Goal: Task Accomplishment & Management: Complete application form

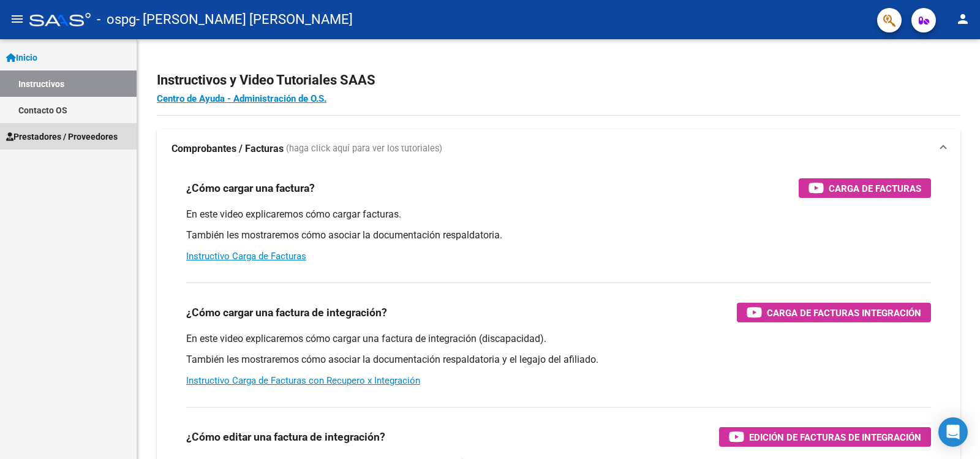
click at [55, 137] on span "Prestadores / Proveedores" at bounding box center [61, 136] width 111 height 13
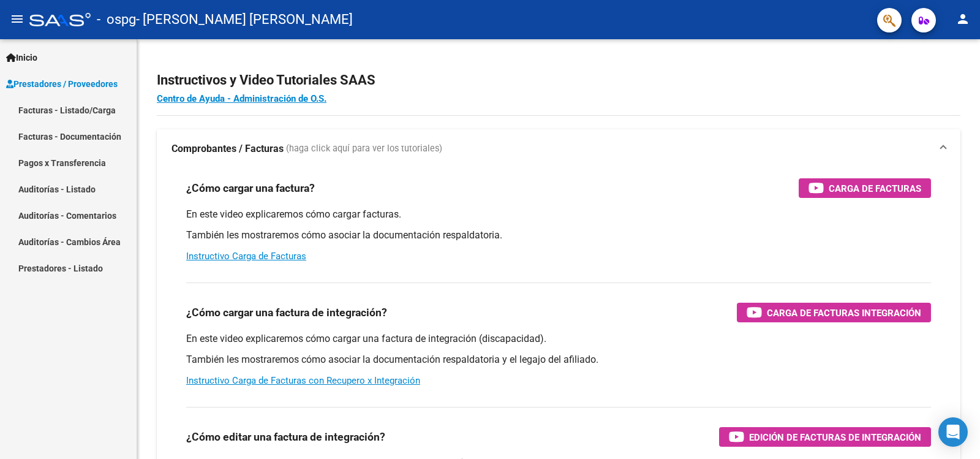
click at [58, 106] on link "Facturas - Listado/Carga" at bounding box center [68, 110] width 137 height 26
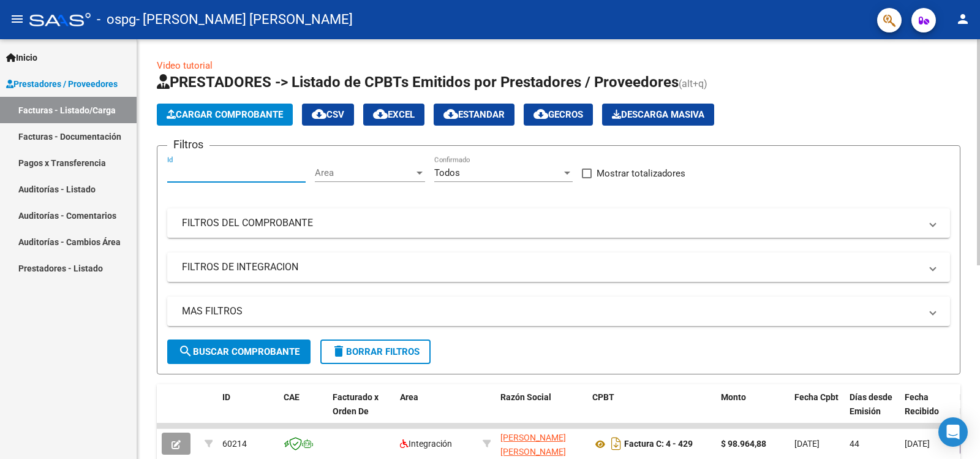
click at [193, 173] on input "Id" at bounding box center [236, 172] width 138 height 11
click at [322, 165] on div "Area Area" at bounding box center [370, 169] width 110 height 26
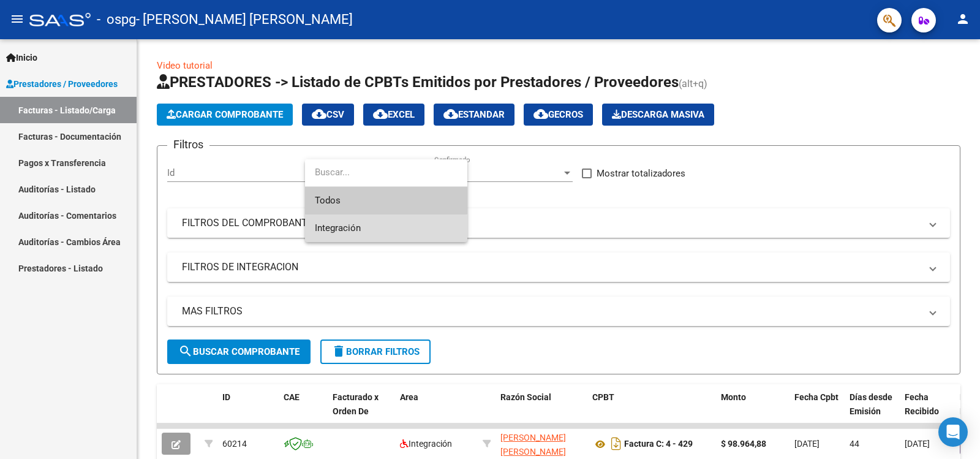
click at [338, 234] on span "Integración" at bounding box center [386, 228] width 143 height 28
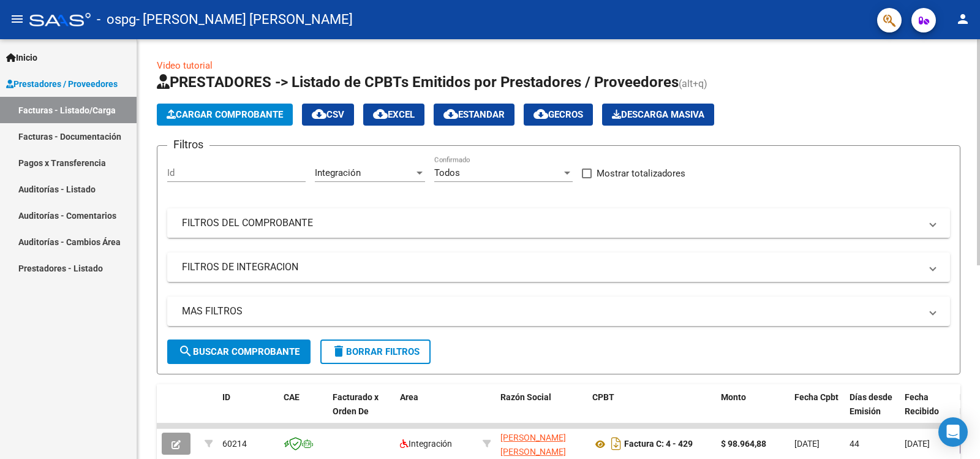
click at [272, 222] on mat-panel-title "FILTROS DEL COMPROBANTE" at bounding box center [551, 222] width 739 height 13
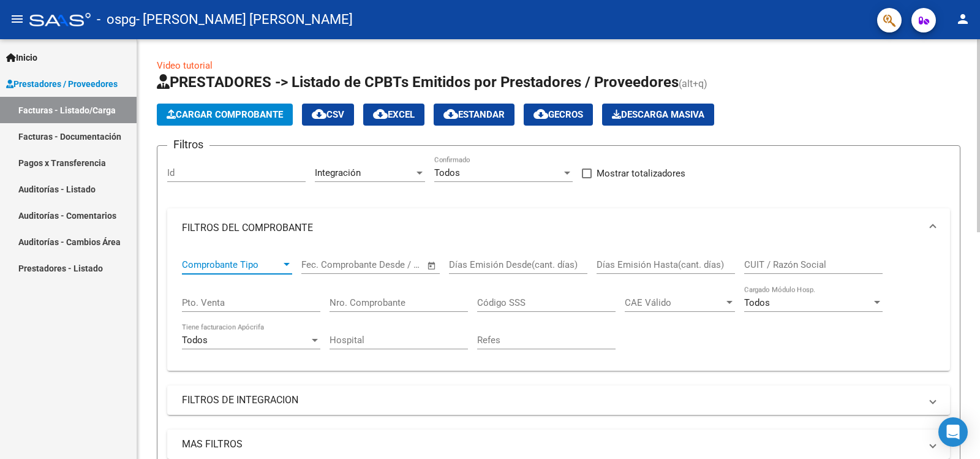
click at [287, 265] on div at bounding box center [287, 264] width 6 height 3
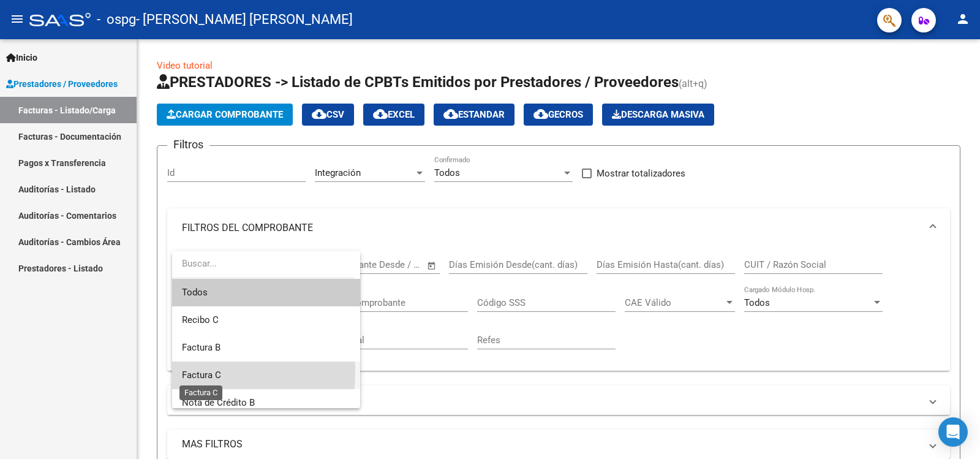
click at [195, 371] on span "Factura C" at bounding box center [201, 374] width 39 height 11
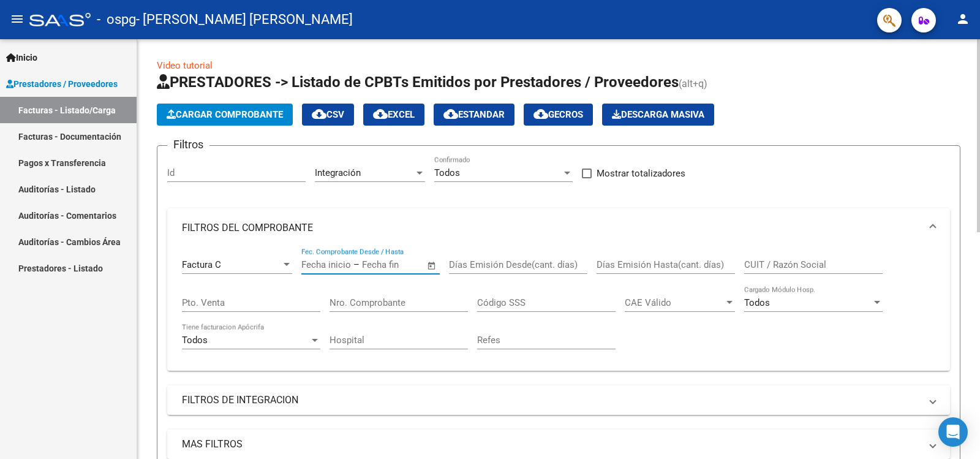
click at [398, 262] on input "text" at bounding box center [391, 264] width 59 height 11
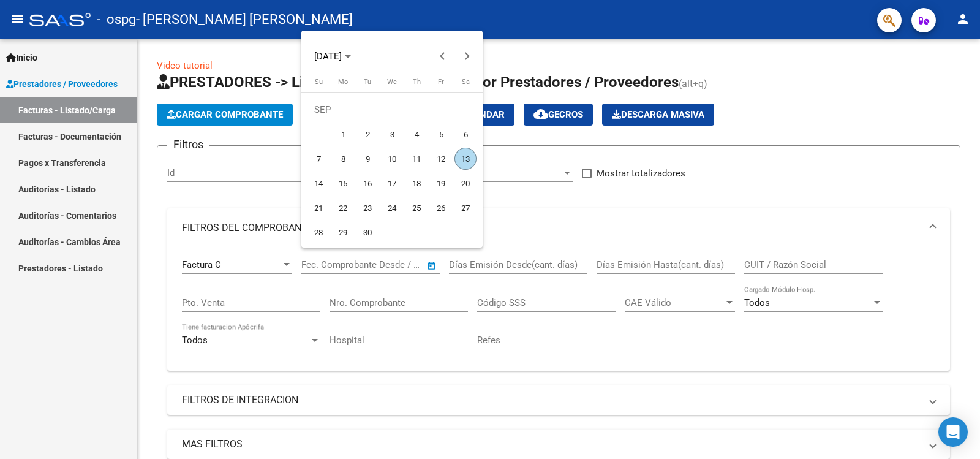
click at [249, 301] on div at bounding box center [490, 229] width 980 height 459
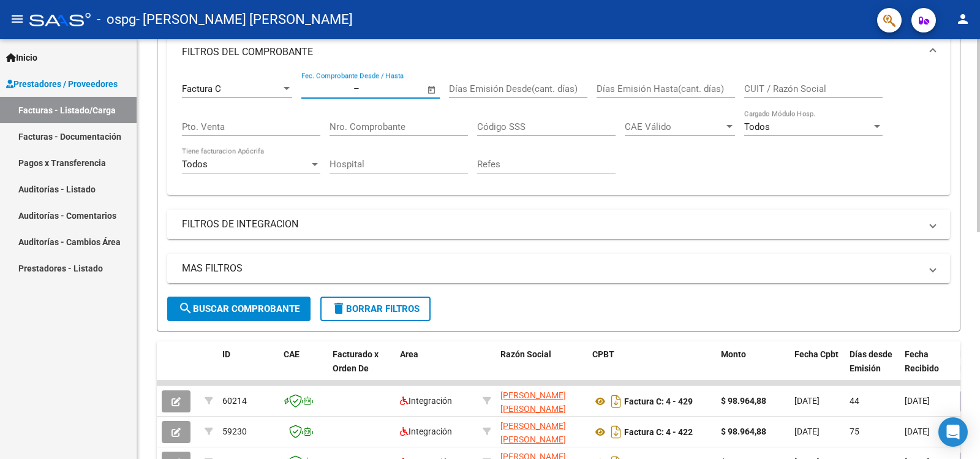
scroll to position [184, 0]
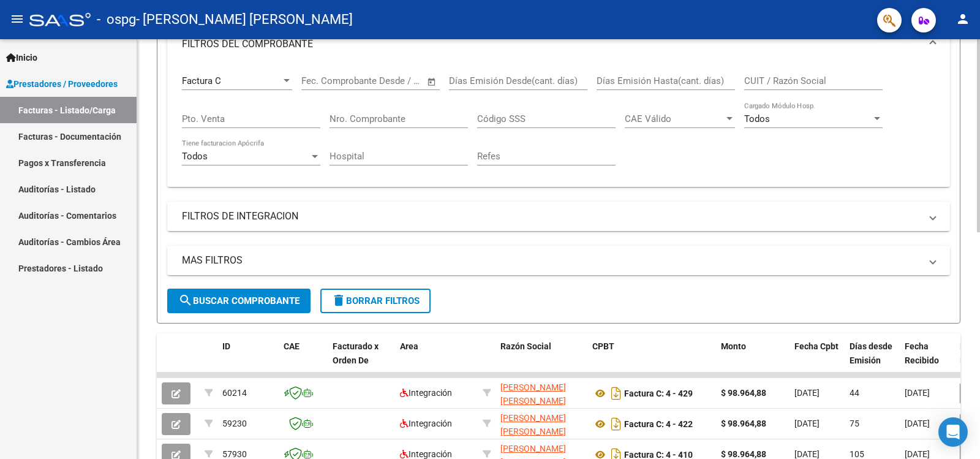
click at [273, 217] on mat-panel-title "FILTROS DE INTEGRACION" at bounding box center [551, 216] width 739 height 13
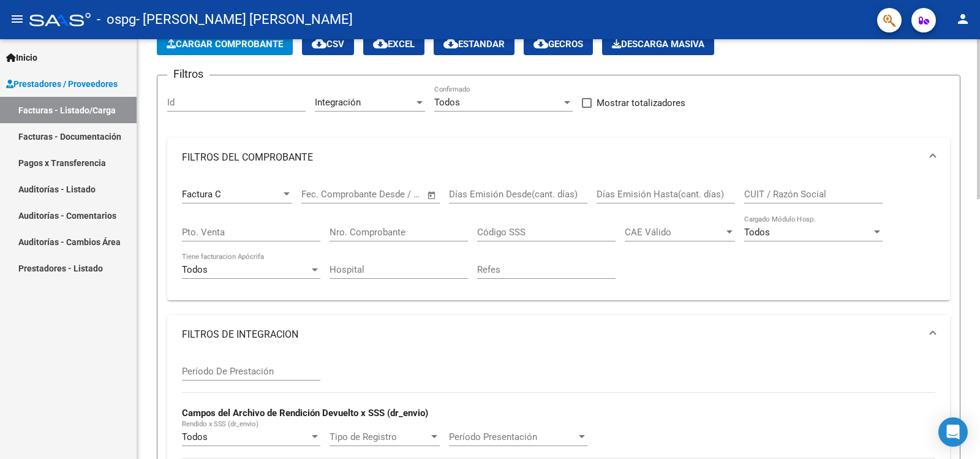
scroll to position [0, 0]
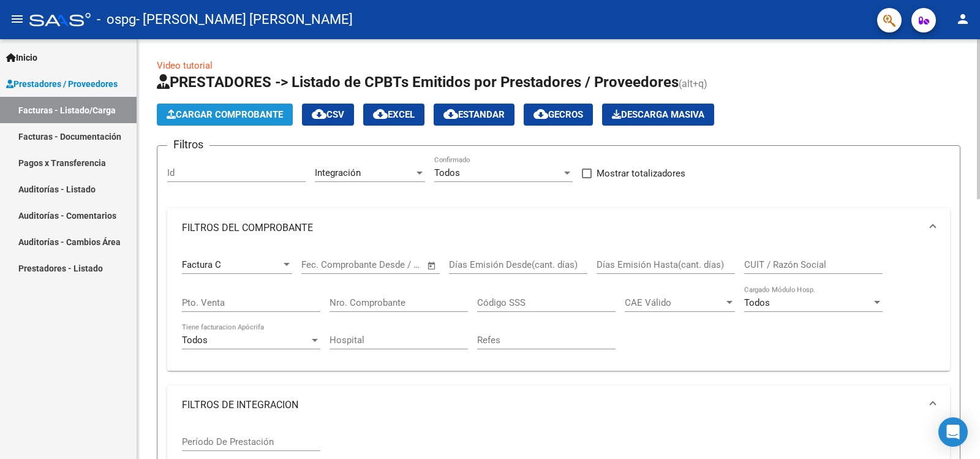
click at [245, 116] on span "Cargar Comprobante" at bounding box center [225, 114] width 116 height 11
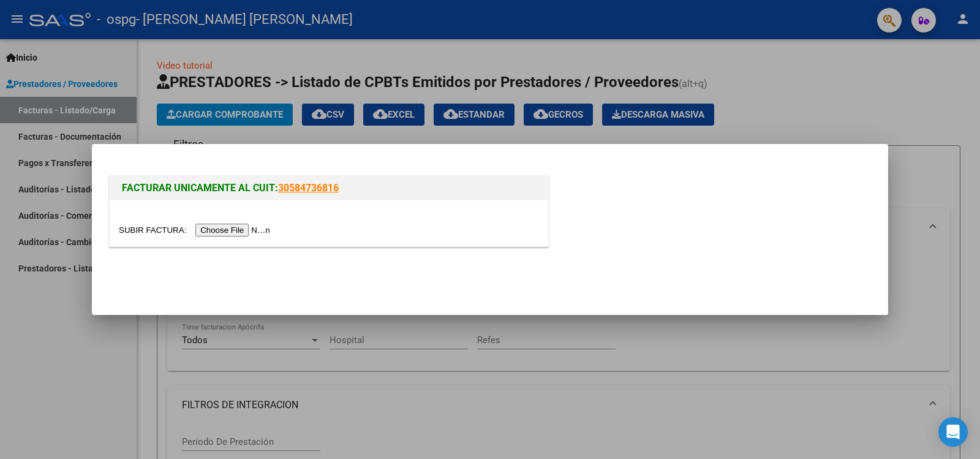
click at [233, 228] on input "file" at bounding box center [196, 230] width 155 height 13
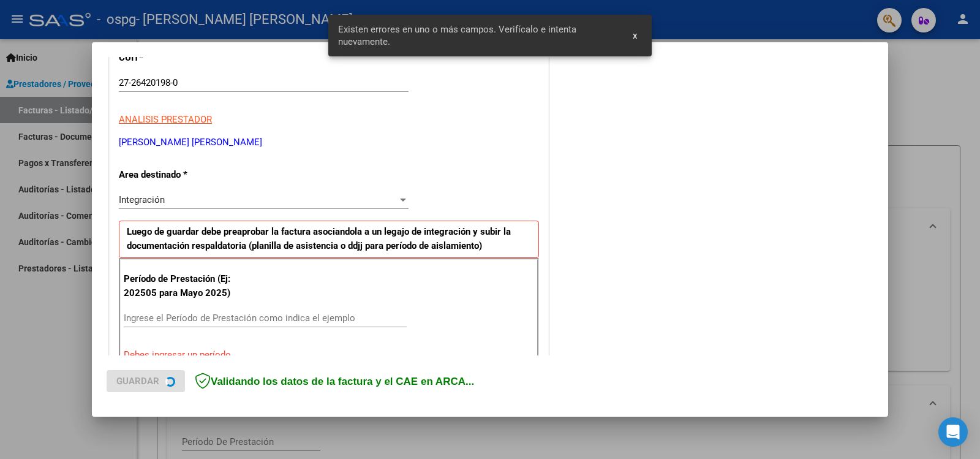
scroll to position [278, 0]
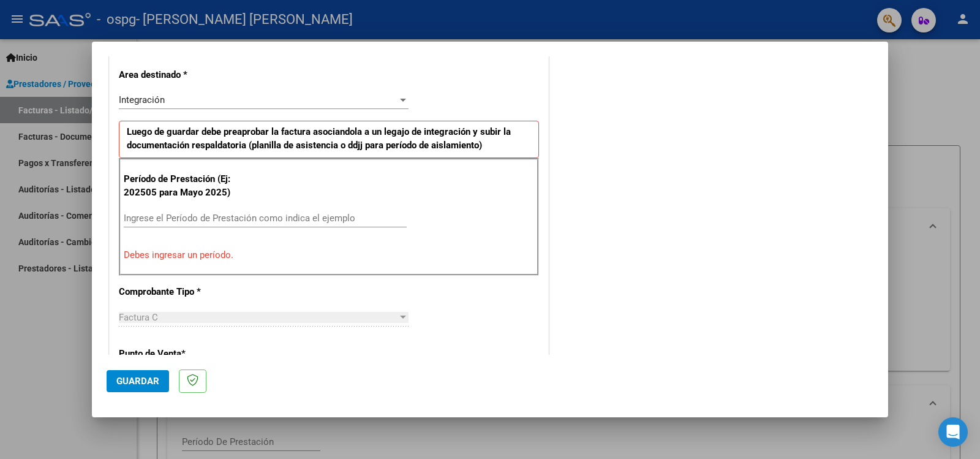
click at [258, 214] on input "Ingrese el Período de Prestación como indica el ejemplo" at bounding box center [265, 218] width 283 height 11
click at [164, 215] on input "Ingrese el Período de Prestación como indica el ejemplo" at bounding box center [265, 218] width 283 height 11
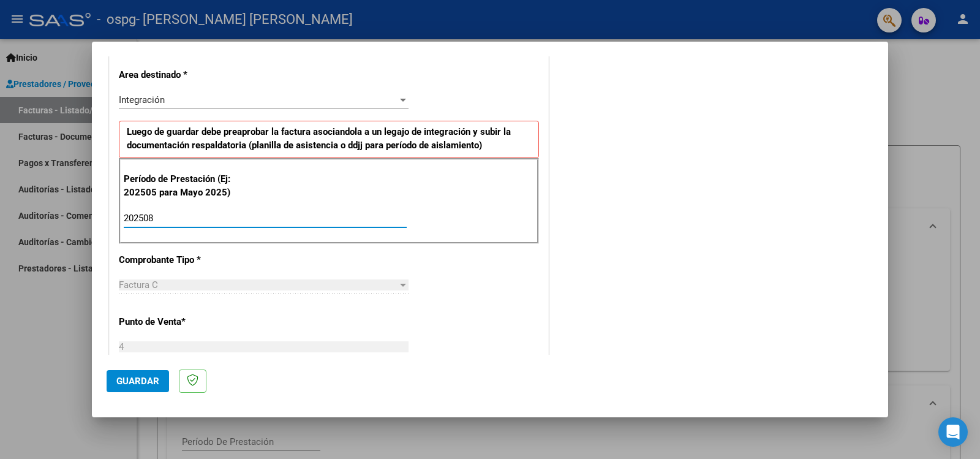
type input "202508"
click at [163, 284] on div "Factura C" at bounding box center [258, 284] width 279 height 11
click at [399, 282] on div at bounding box center [403, 285] width 11 height 10
click at [126, 382] on span "Guardar" at bounding box center [137, 381] width 43 height 11
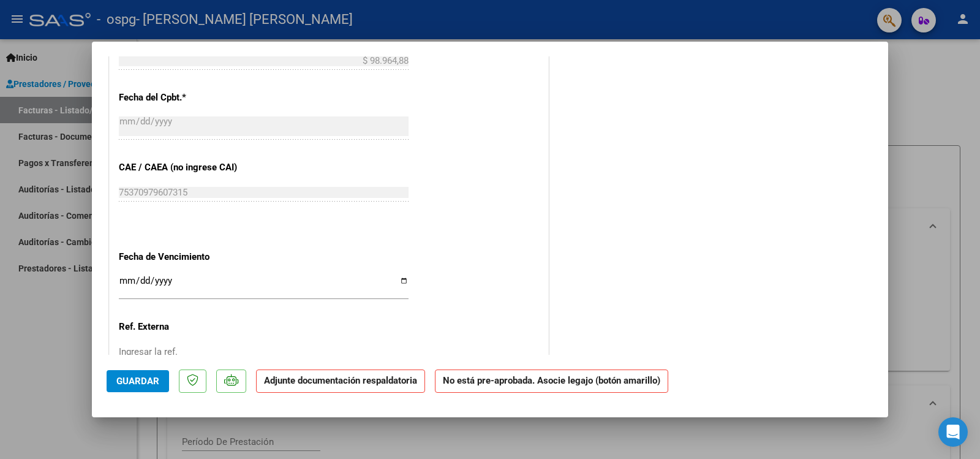
scroll to position [766, 0]
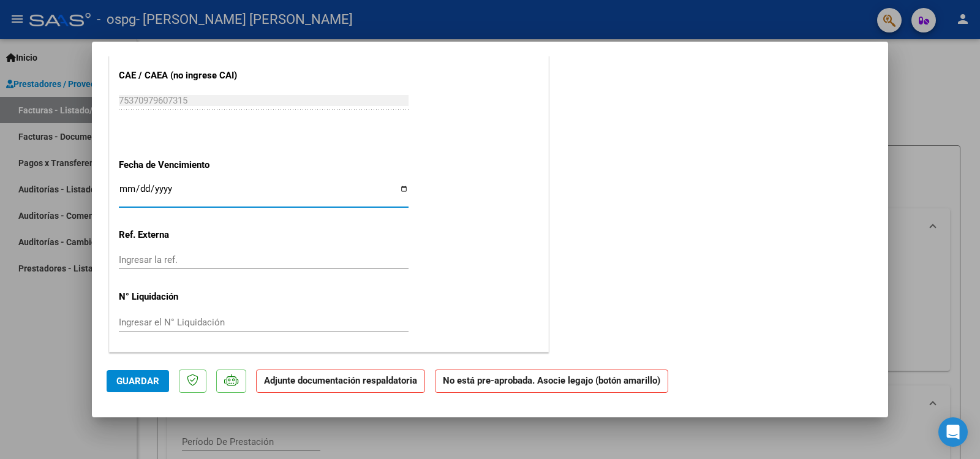
click at [403, 189] on input "Ingresar la fecha" at bounding box center [264, 194] width 290 height 20
click at [402, 445] on div at bounding box center [490, 229] width 980 height 459
type input "$ 0,00"
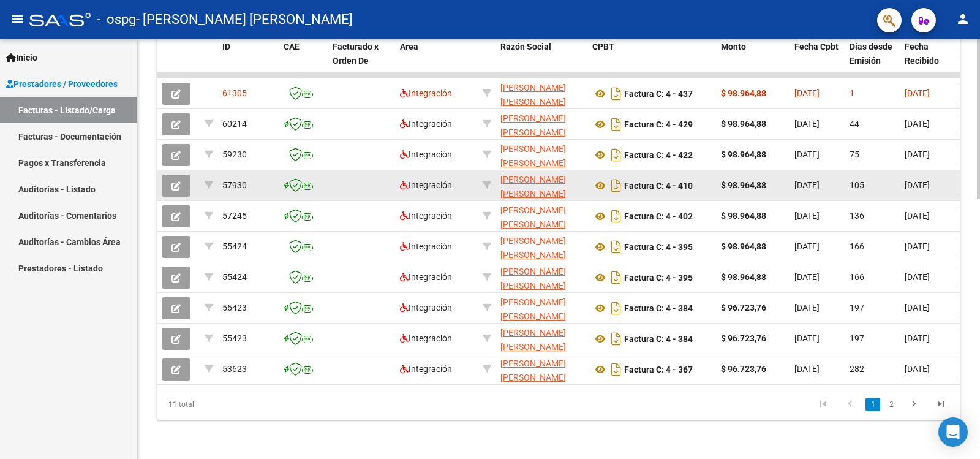
scroll to position [681, 0]
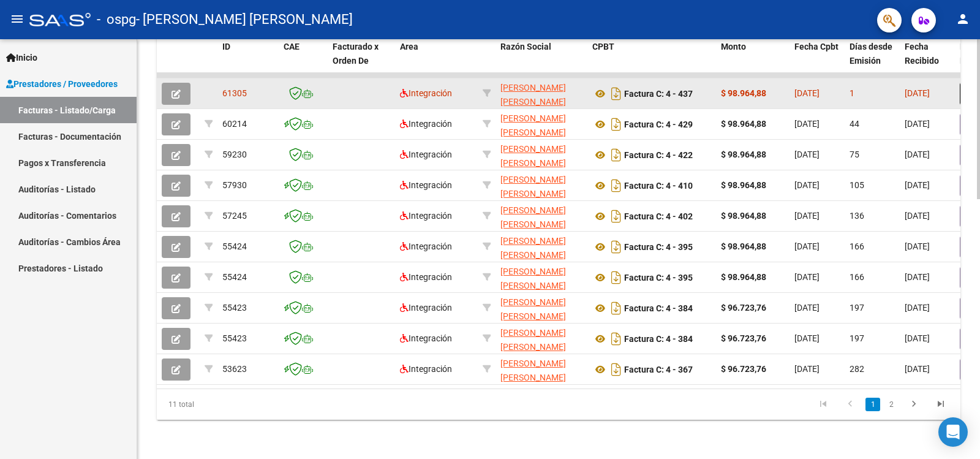
click at [179, 83] on button "button" at bounding box center [176, 94] width 29 height 22
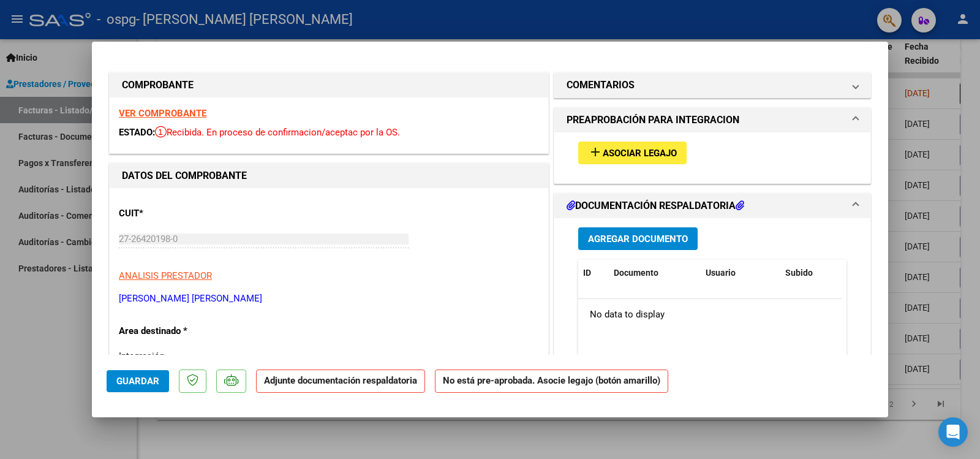
click at [617, 151] on span "Asociar Legajo" at bounding box center [640, 153] width 74 height 11
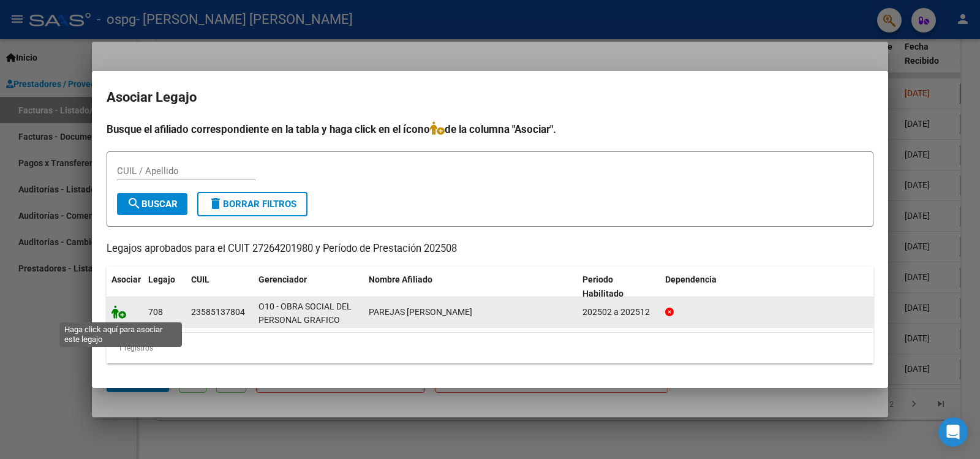
click at [115, 315] on icon at bounding box center [118, 311] width 15 height 13
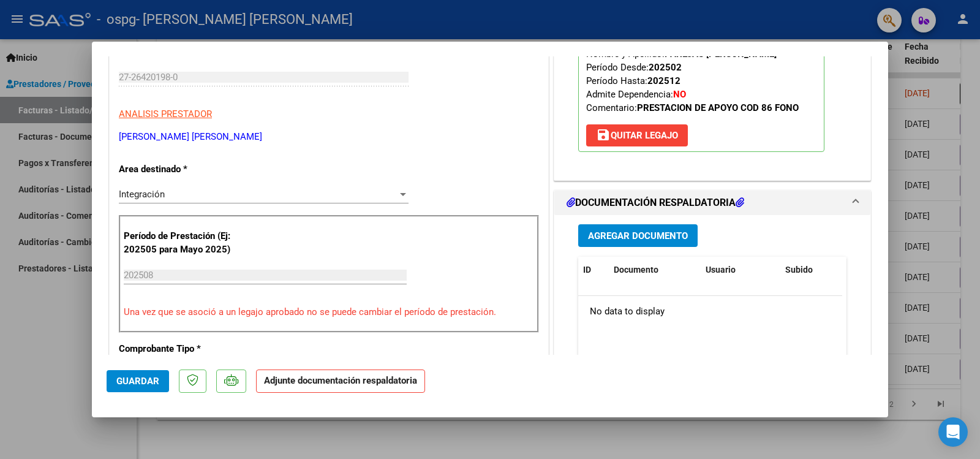
scroll to position [184, 0]
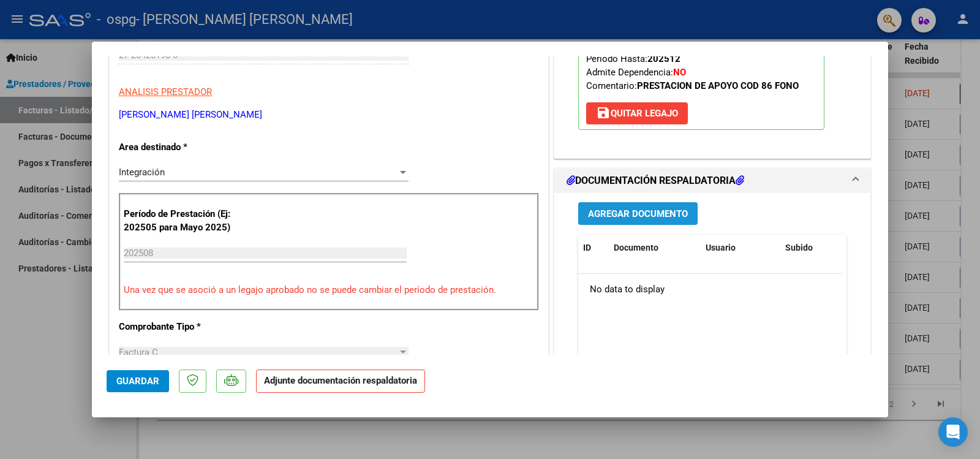
click at [646, 211] on span "Agregar Documento" at bounding box center [638, 213] width 100 height 11
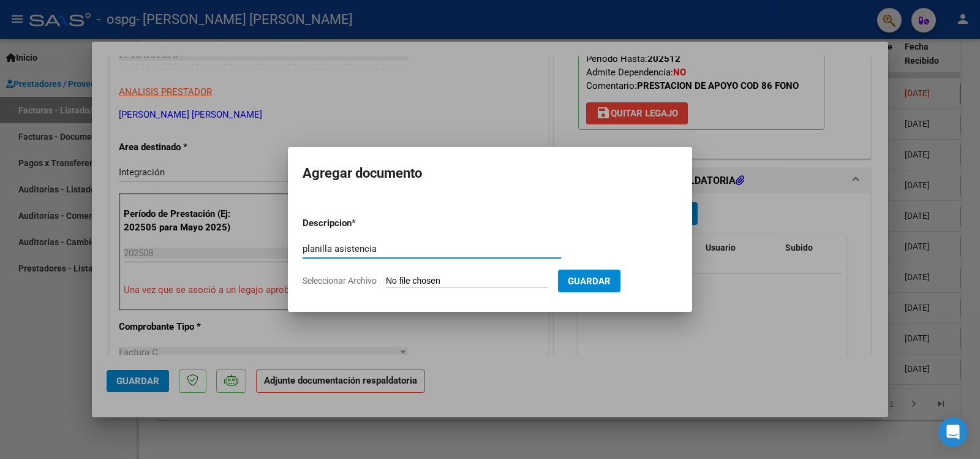
type input "planilla asistencia"
click at [414, 284] on input "Seleccionar Archivo" at bounding box center [467, 282] width 162 height 12
type input "C:\fakepath\1000185192.jpg"
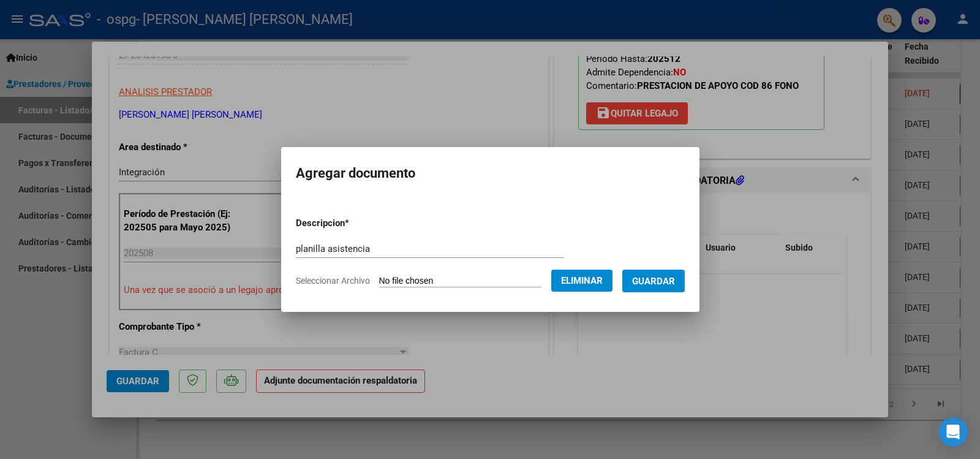
drag, startPoint x: 654, startPoint y: 280, endPoint x: 653, endPoint y: 289, distance: 8.7
click at [654, 284] on span "Guardar" at bounding box center [653, 281] width 43 height 11
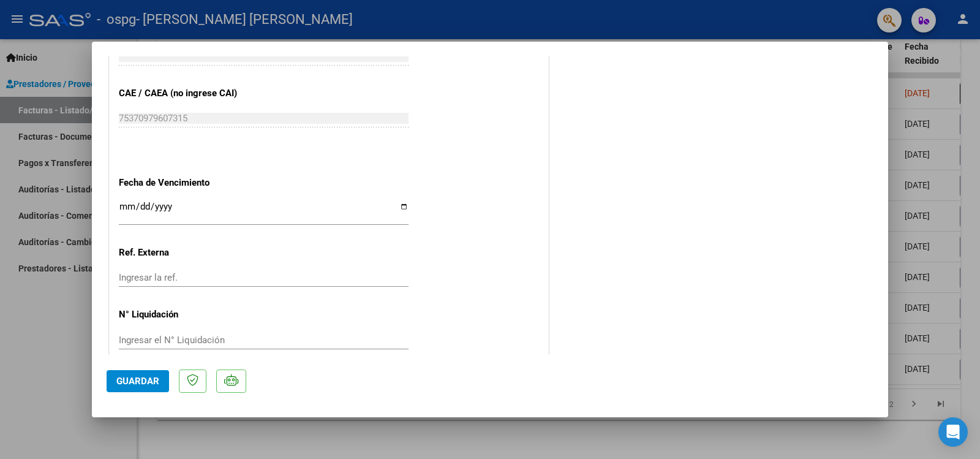
scroll to position [753, 0]
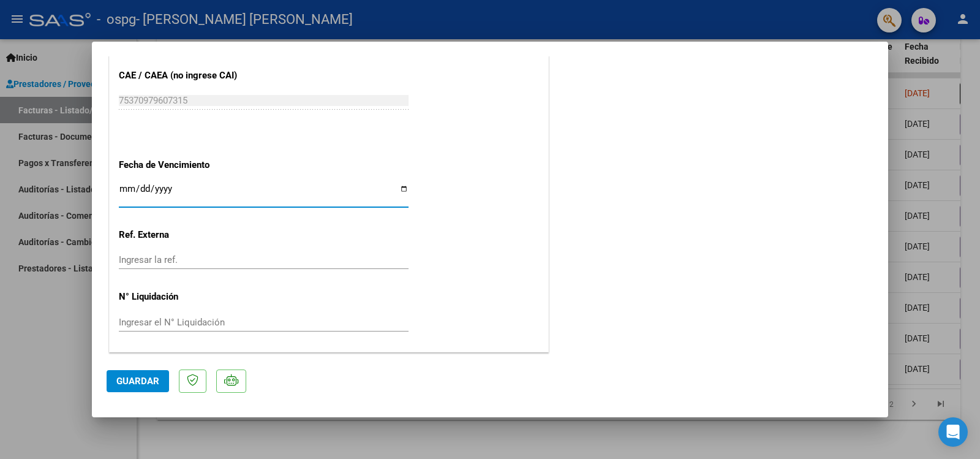
click at [400, 188] on input "Ingresar la fecha" at bounding box center [264, 194] width 290 height 20
type input "[DATE]"
click at [401, 186] on input "[DATE]" at bounding box center [264, 194] width 290 height 20
click at [153, 385] on span "Guardar" at bounding box center [137, 381] width 43 height 11
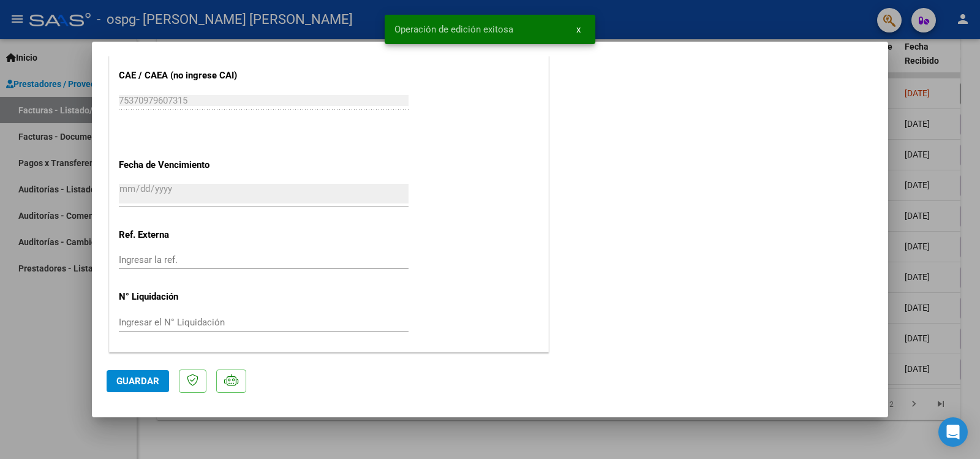
click at [59, 335] on div at bounding box center [490, 229] width 980 height 459
type input "$ 0,00"
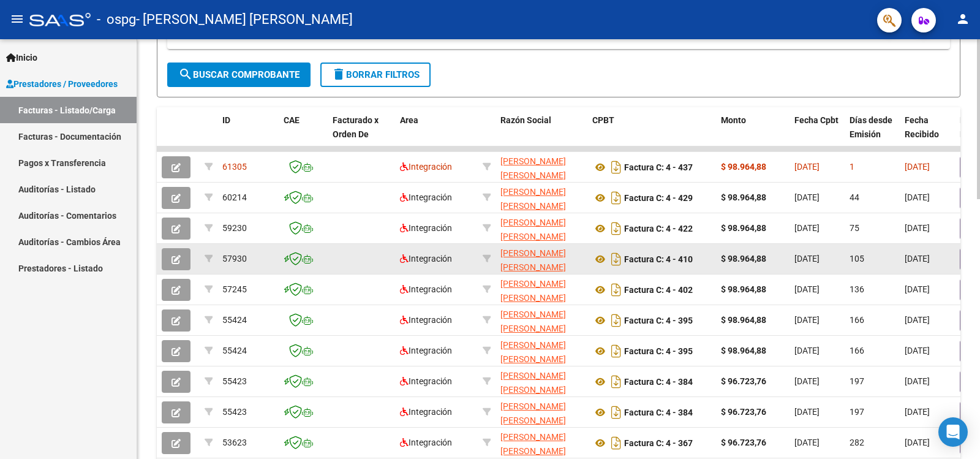
scroll to position [674, 0]
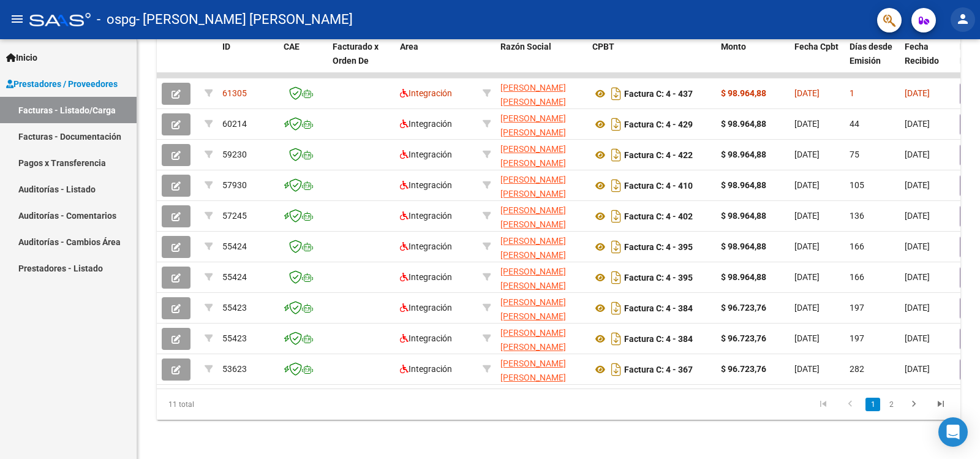
click at [961, 18] on mat-icon "person" at bounding box center [963, 19] width 15 height 15
click at [935, 77] on button "exit_to_app Salir" at bounding box center [938, 80] width 75 height 29
